Goal: Book appointment/travel/reservation

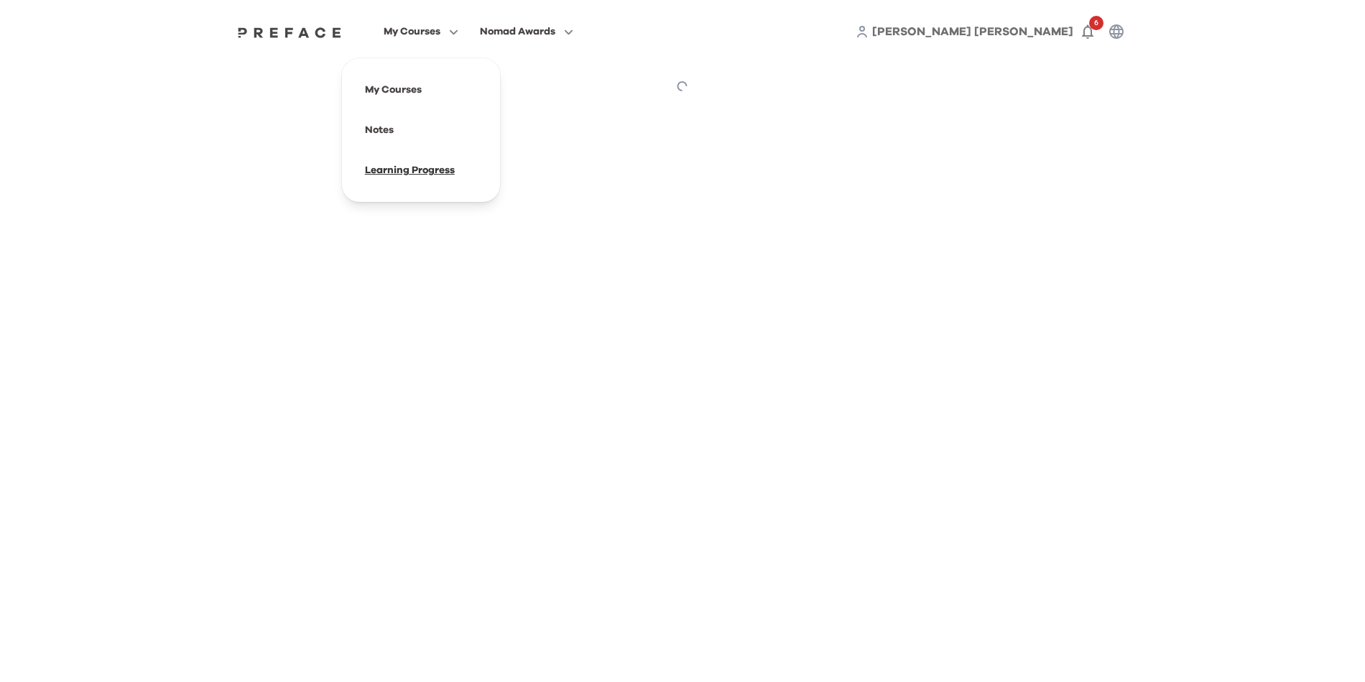
click at [420, 169] on span at bounding box center [420, 170] width 135 height 40
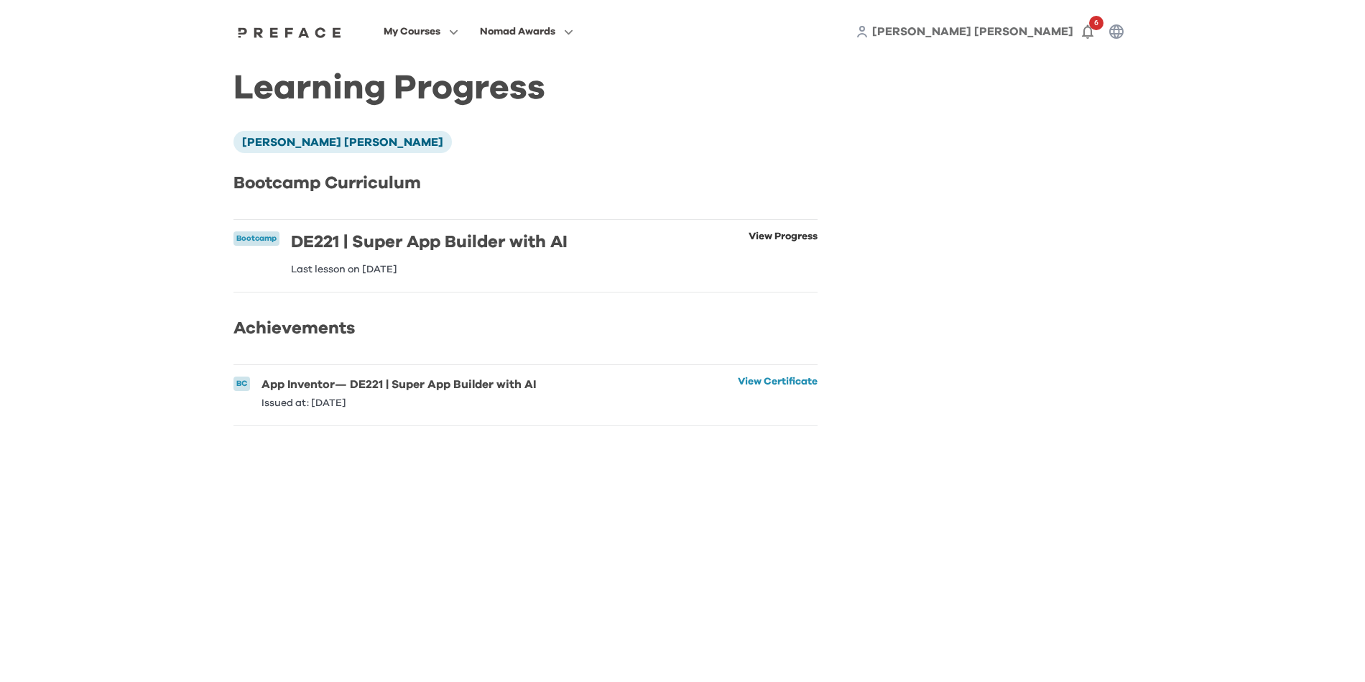
click at [771, 239] on link "View Progress" at bounding box center [782, 252] width 69 height 43
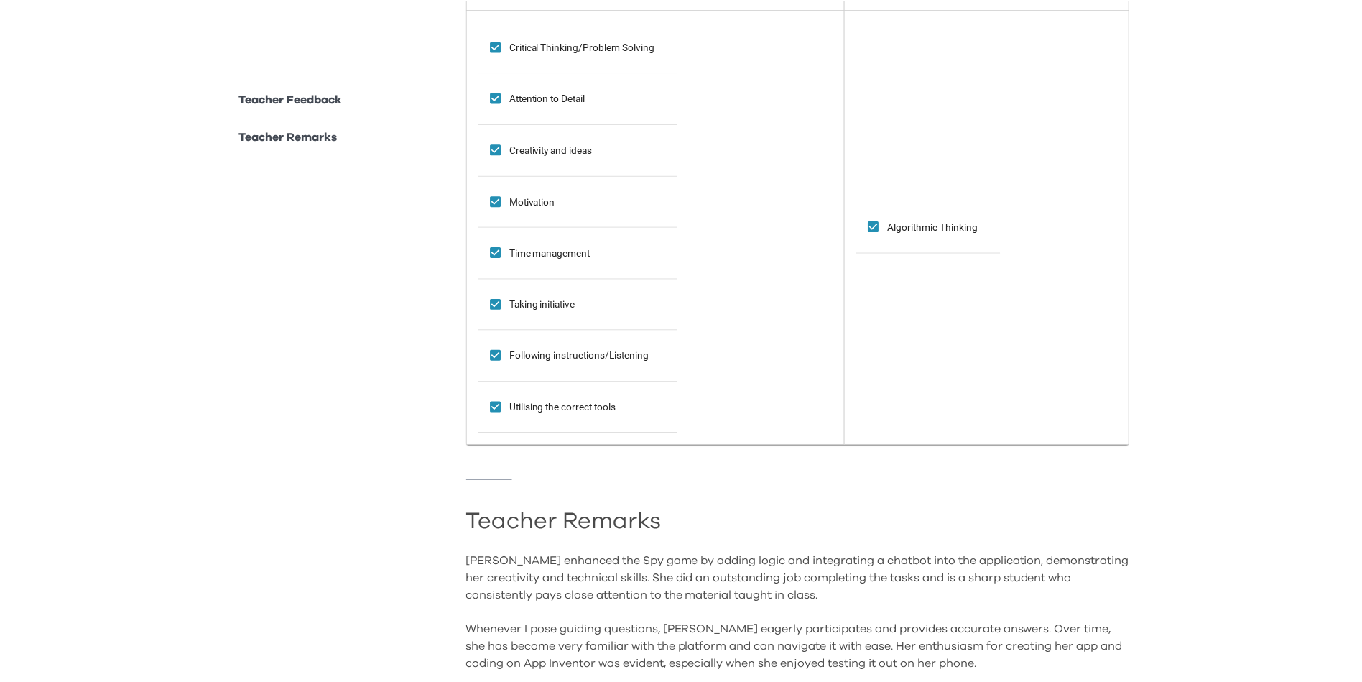
scroll to position [1321, 0]
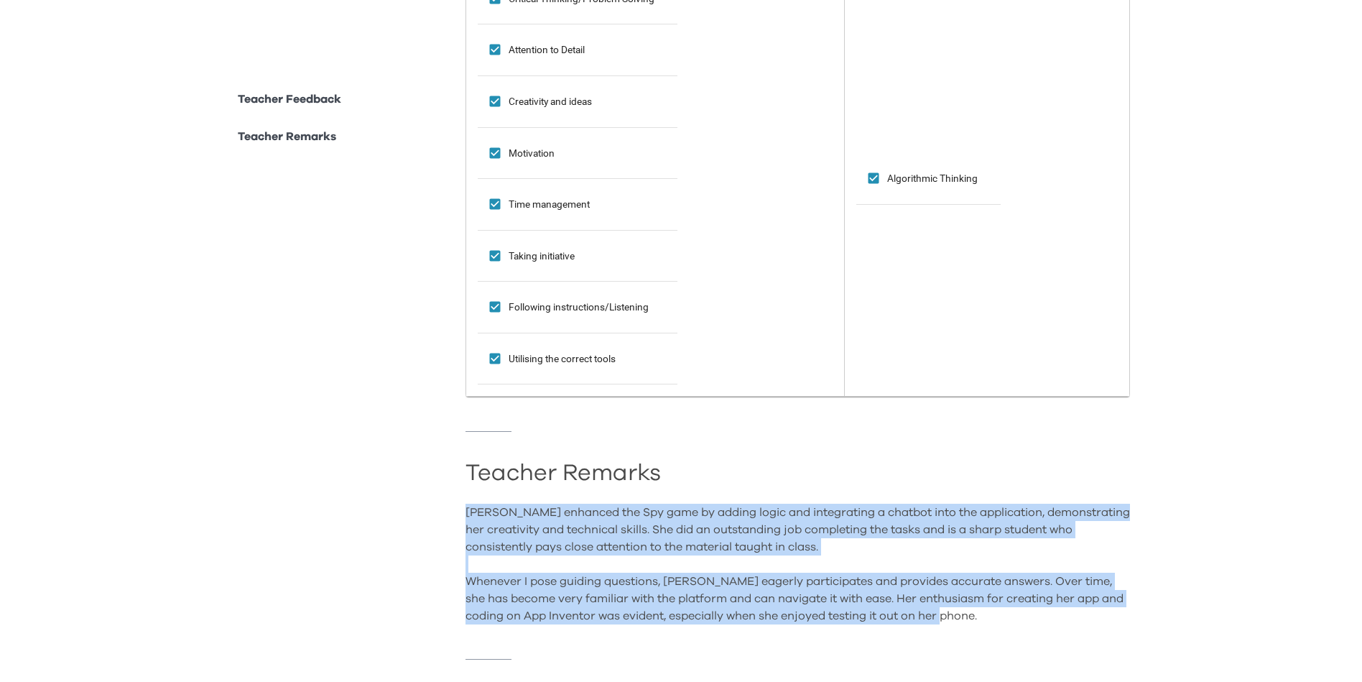
drag, startPoint x: 463, startPoint y: 512, endPoint x: 1017, endPoint y: 612, distance: 562.6
copy div "[PERSON_NAME] enhanced the Spy game by adding logic and integrating a chatbot i…"
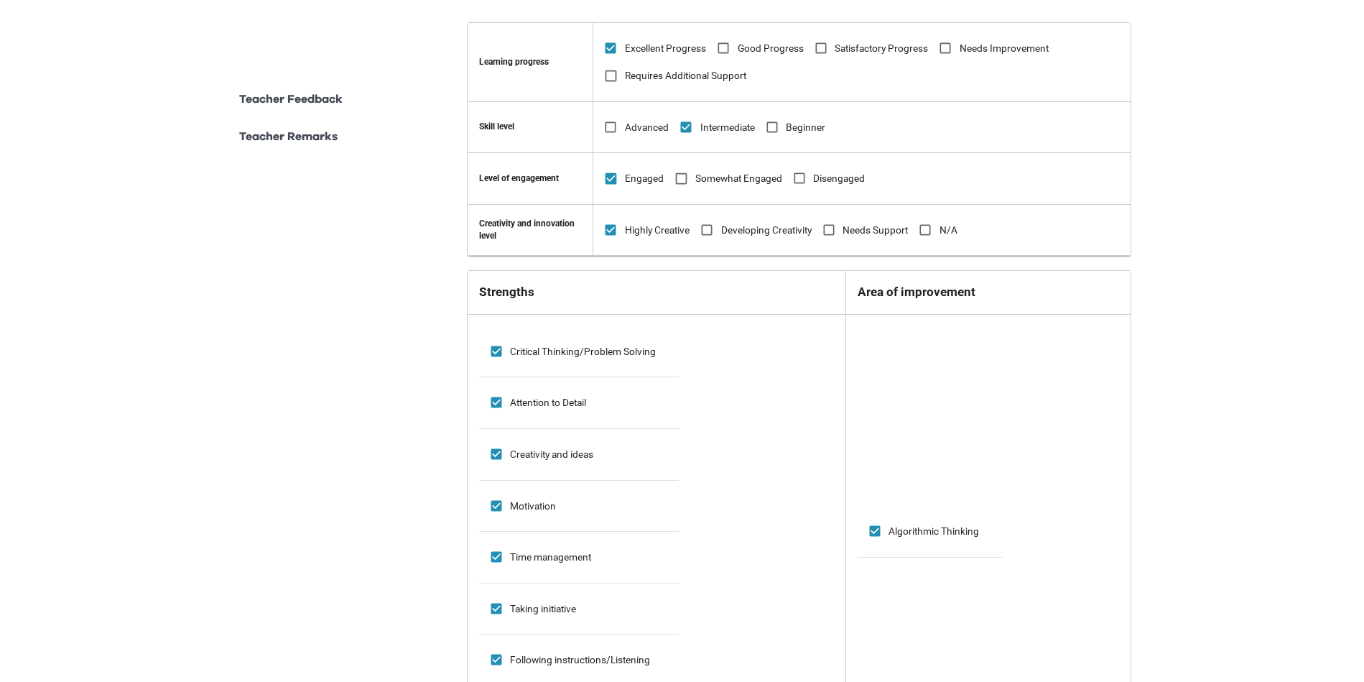
scroll to position [1043, 0]
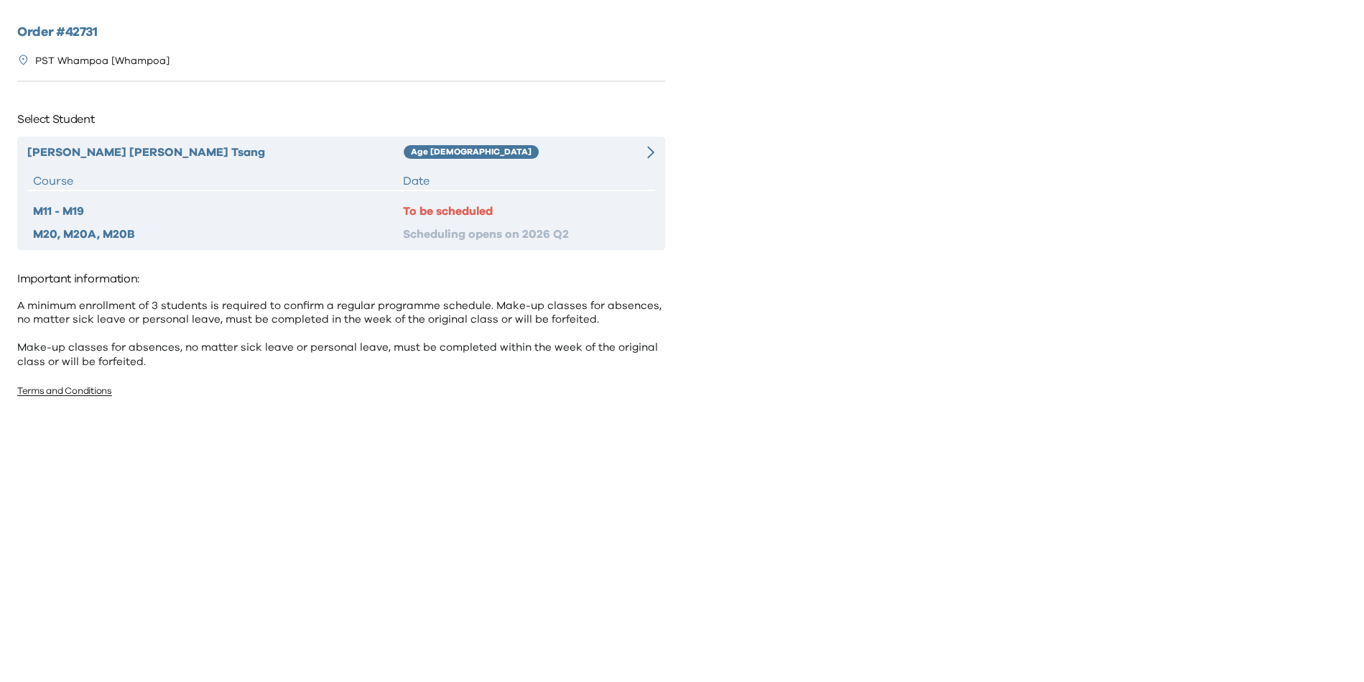
click at [499, 208] on div "To be scheduled" at bounding box center [526, 211] width 246 height 17
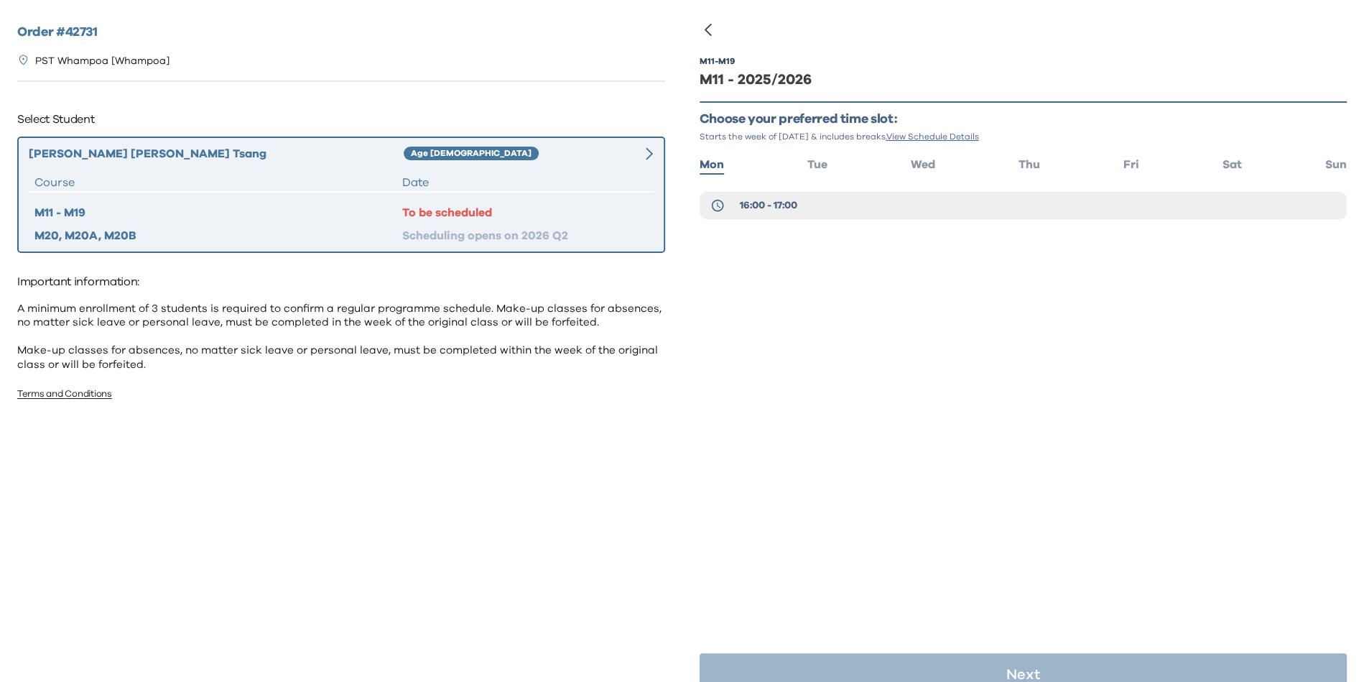
click at [939, 154] on ul "Mon Tue Wed Thu Fri Sat Sun" at bounding box center [1023, 163] width 648 height 21
click at [920, 168] on span "Wed" at bounding box center [923, 164] width 24 height 11
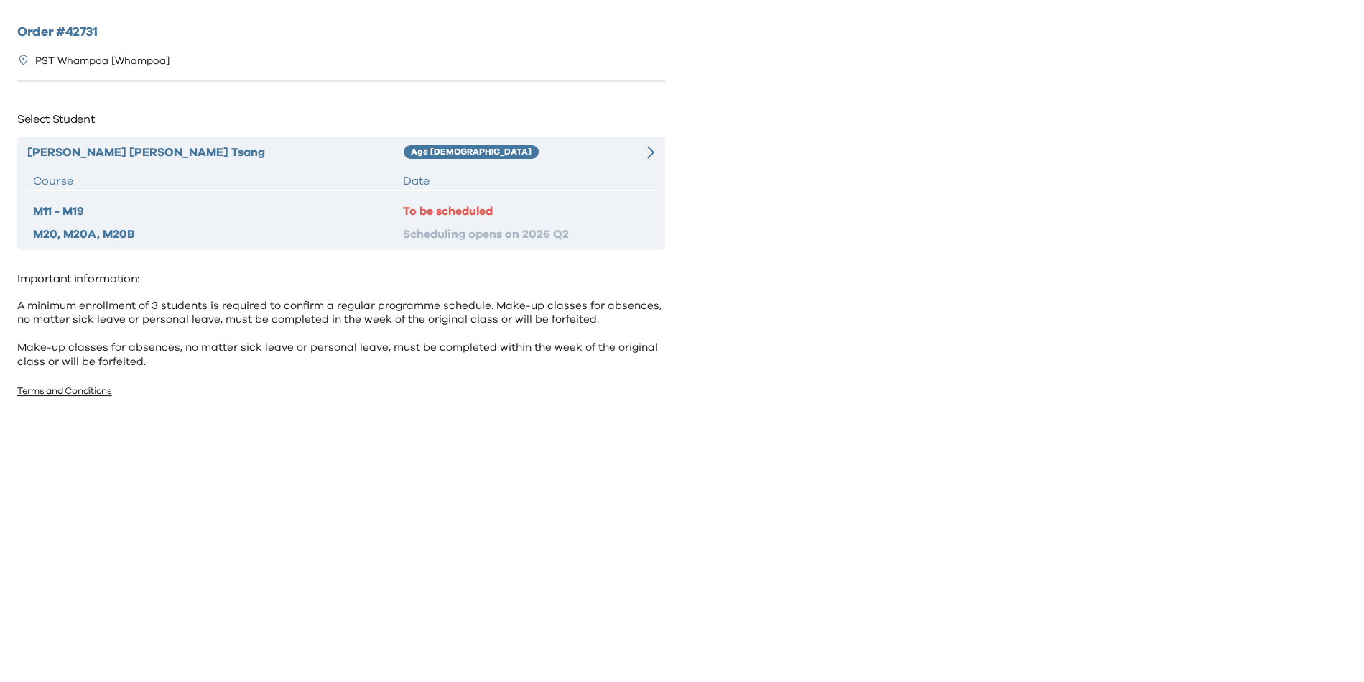
click at [486, 163] on div "Cheuk Ying Jocelyn Tsang Age 6-7 Course Date M11 - M19 To be scheduled M20, M20…" at bounding box center [341, 192] width 648 height 113
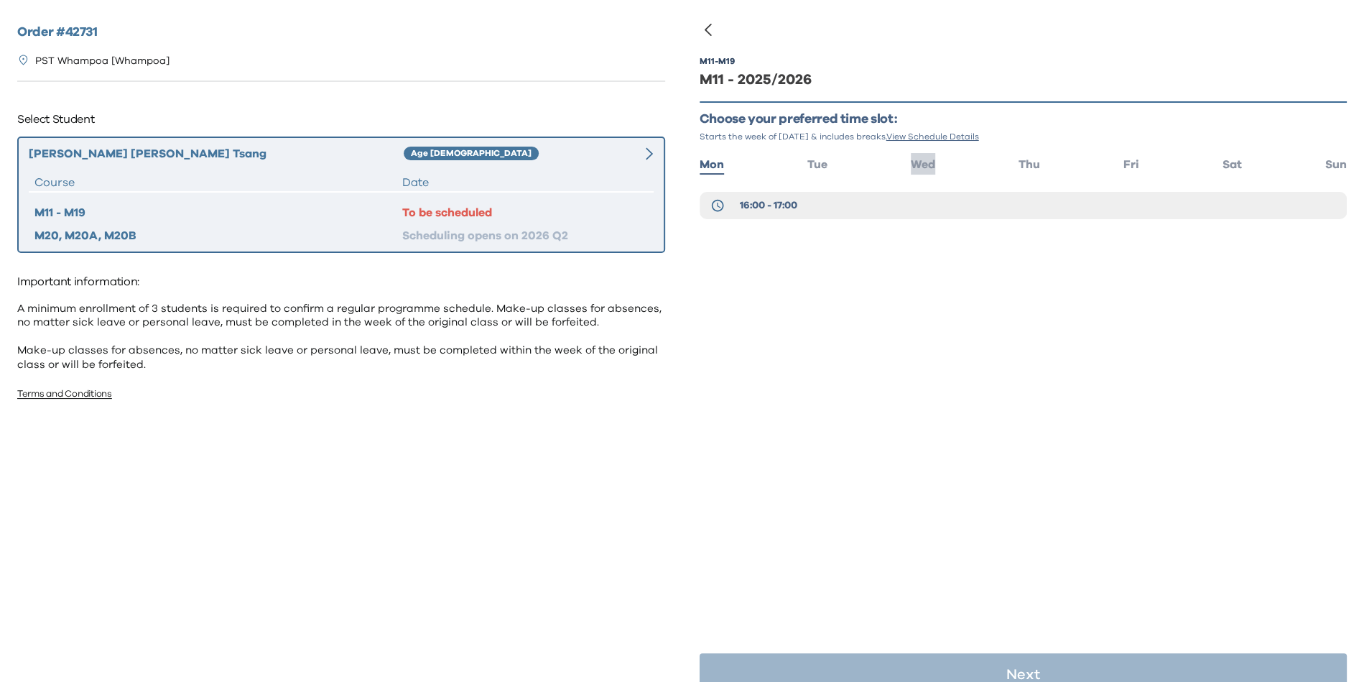
click at [912, 161] on span "Wed" at bounding box center [923, 164] width 24 height 11
